Goal: Find specific fact: Find contact information

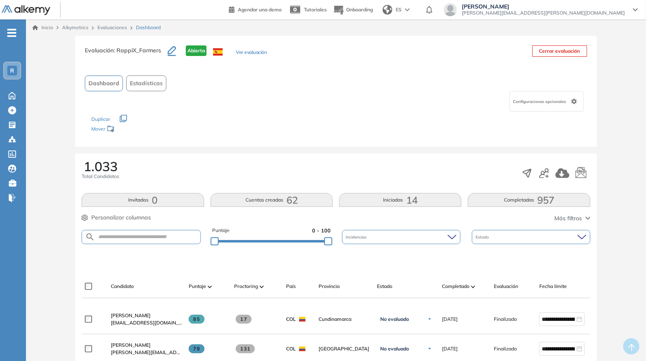
scroll to position [118, 0]
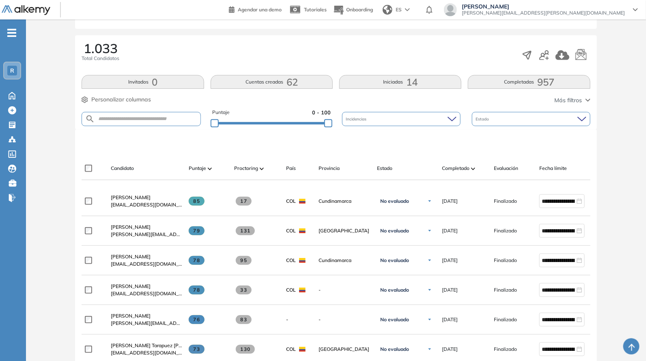
click at [159, 114] on form at bounding box center [141, 119] width 119 height 14
click at [464, 176] on div "Candidato Puntaje Proctoring País Provincia Estado Completado Evaluación Fecha …" at bounding box center [354, 171] width 545 height 16
click at [463, 171] on div "Completado" at bounding box center [464, 168] width 45 height 10
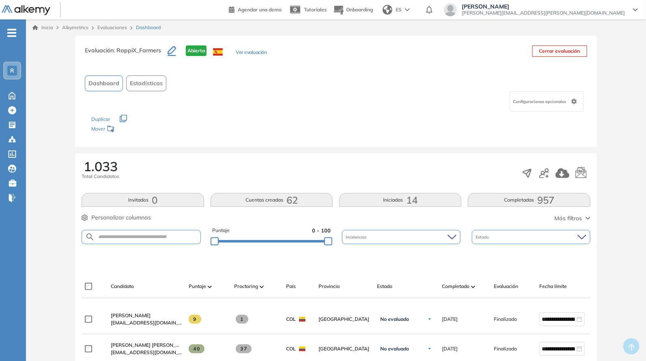
scroll to position [236, 0]
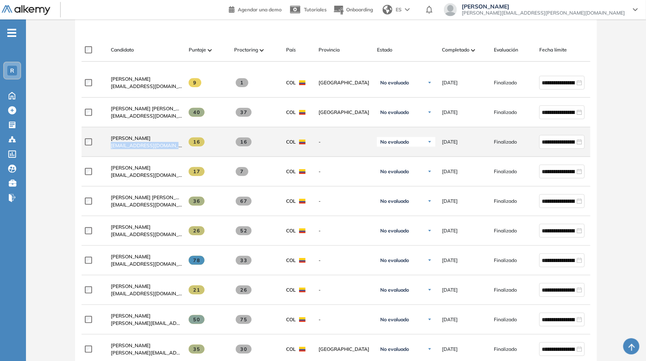
drag, startPoint x: 104, startPoint y: 150, endPoint x: 184, endPoint y: 148, distance: 79.9
click at [184, 148] on div "**********" at bounding box center [354, 142] width 545 height 30
copy div "[EMAIL_ADDRESS][DOMAIN_NAME]"
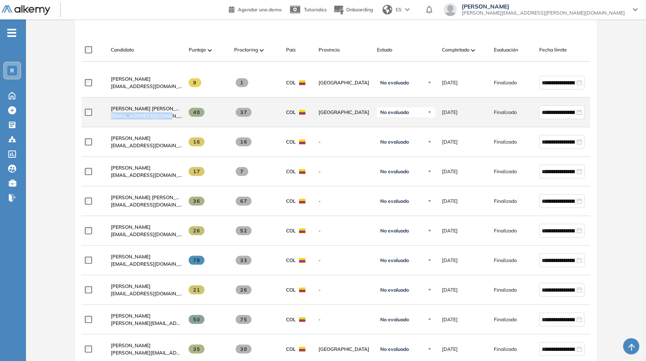
drag, startPoint x: 107, startPoint y: 121, endPoint x: 164, endPoint y: 127, distance: 57.9
click at [164, 126] on div "[PERSON_NAME] [PERSON_NAME] [EMAIL_ADDRESS][DOMAIN_NAME]" at bounding box center [143, 113] width 78 height 28
copy span "[EMAIL_ADDRESS][DOMAIN_NAME]"
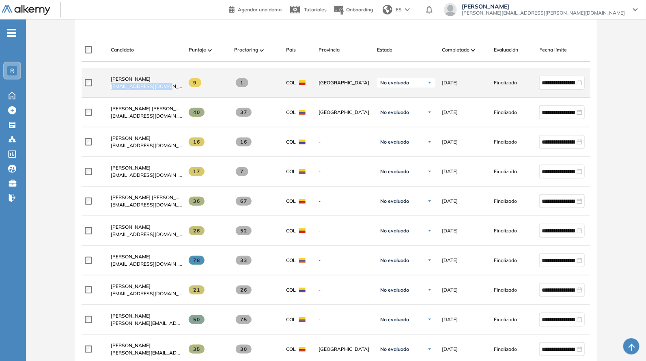
drag, startPoint x: 104, startPoint y: 88, endPoint x: 172, endPoint y: 92, distance: 68.3
click at [172, 92] on div "[PERSON_NAME] [PERSON_NAME][EMAIL_ADDRESS][DOMAIN_NAME]" at bounding box center [143, 83] width 78 height 28
copy span "[EMAIL_ADDRESS][DOMAIN_NAME]"
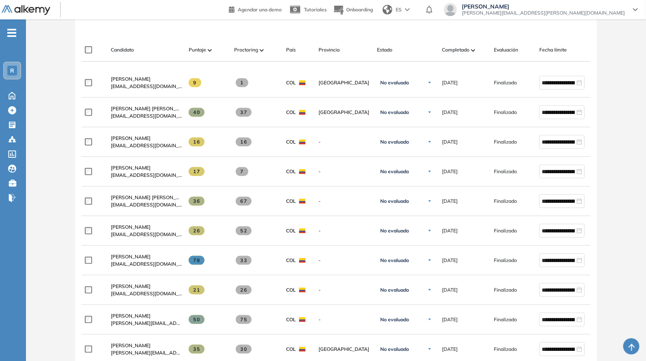
click at [136, 49] on div "Candidato" at bounding box center [146, 49] width 71 height 7
